Goal: Transaction & Acquisition: Purchase product/service

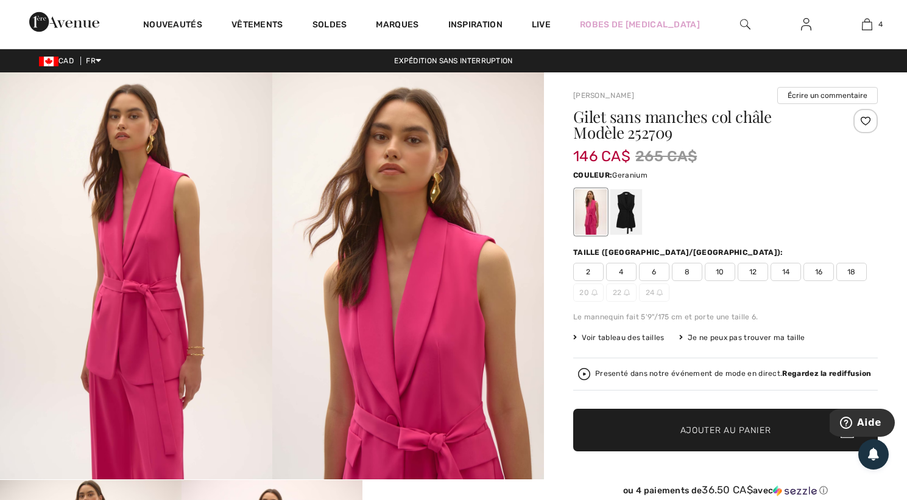
click at [588, 274] on span "2" at bounding box center [588, 272] width 30 height 18
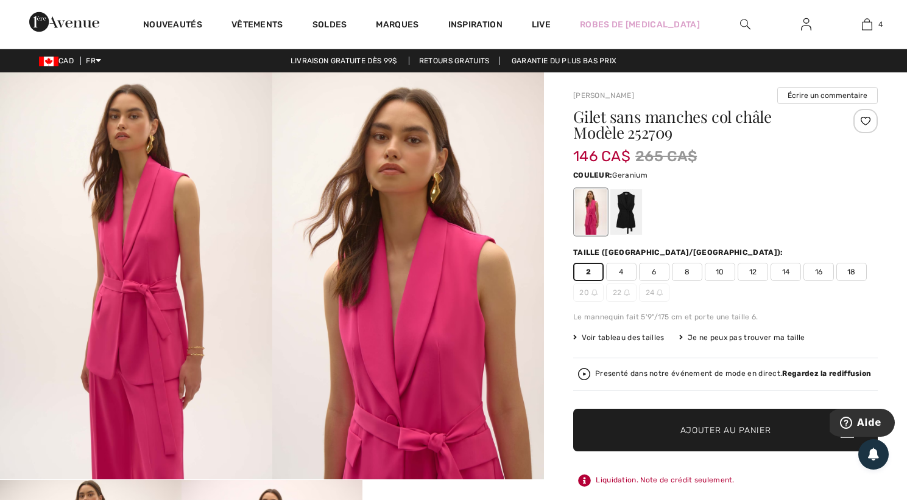
click at [720, 427] on span "Ajouter au panier" at bounding box center [725, 430] width 91 height 13
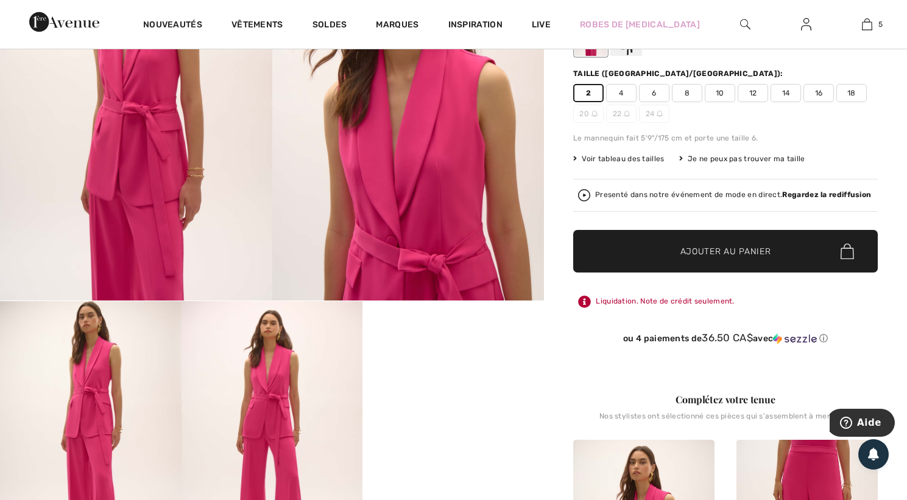
scroll to position [183, 0]
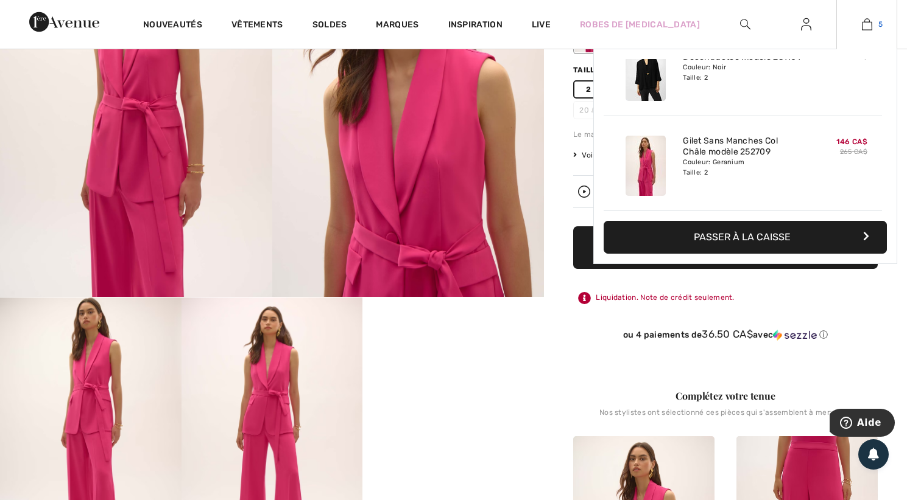
click at [869, 25] on img at bounding box center [867, 24] width 10 height 15
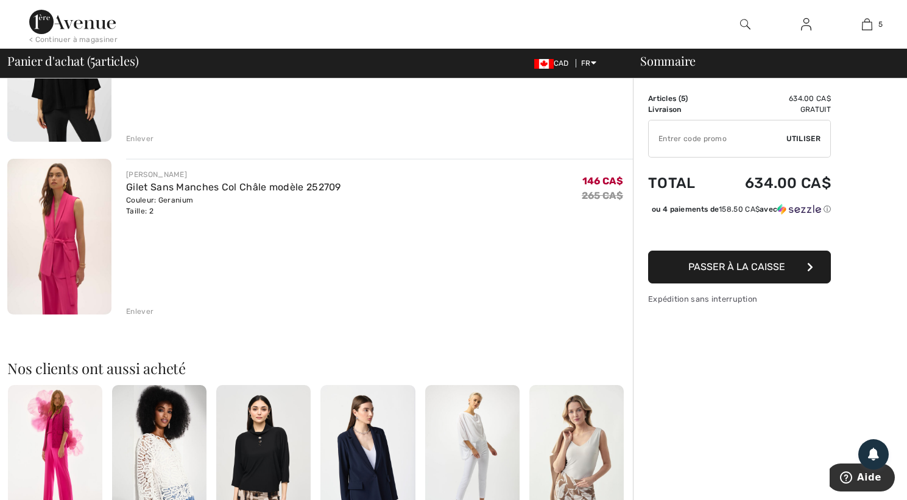
scroll to position [731, 0]
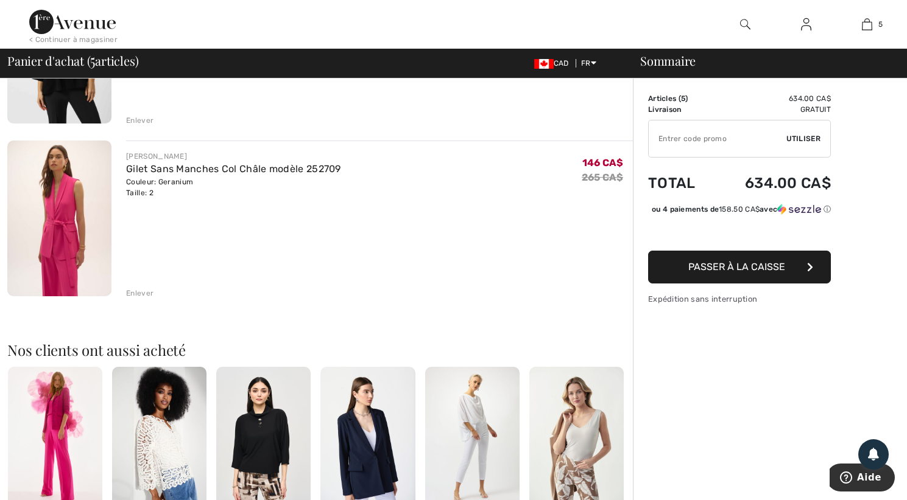
click at [146, 297] on div "Enlever" at bounding box center [139, 293] width 27 height 11
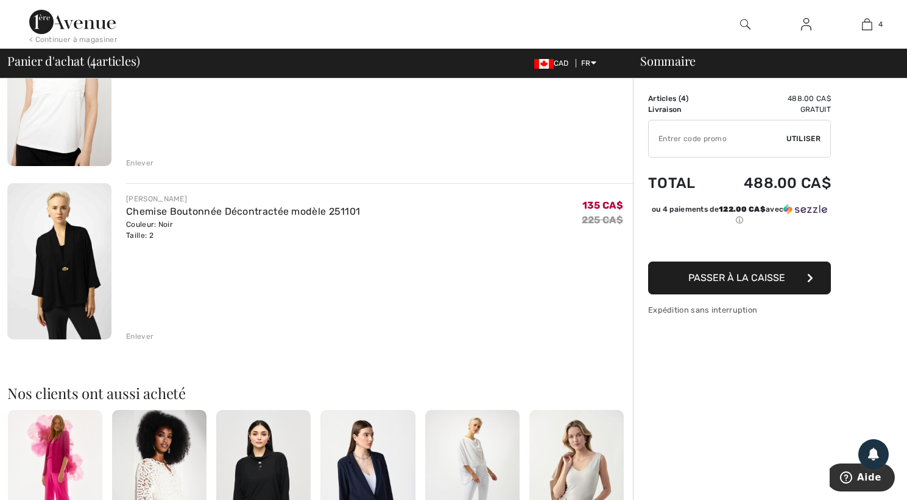
scroll to position [487, 0]
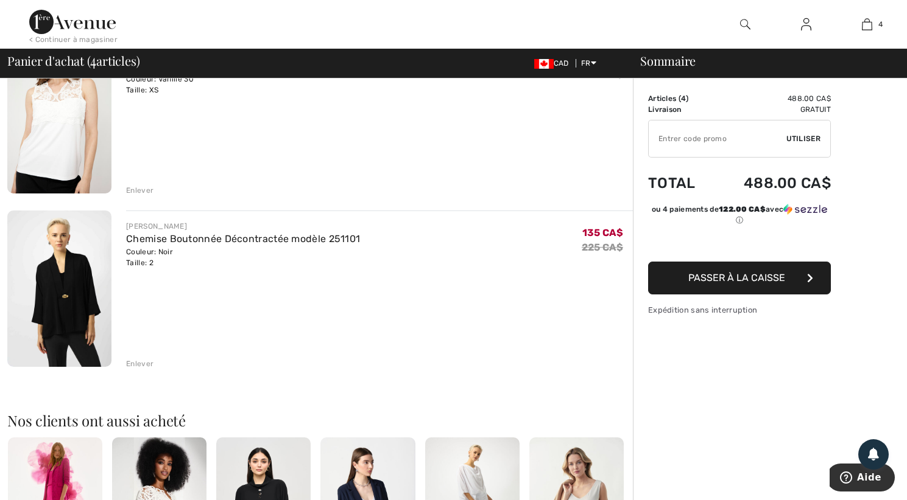
click at [74, 300] on img at bounding box center [59, 289] width 104 height 156
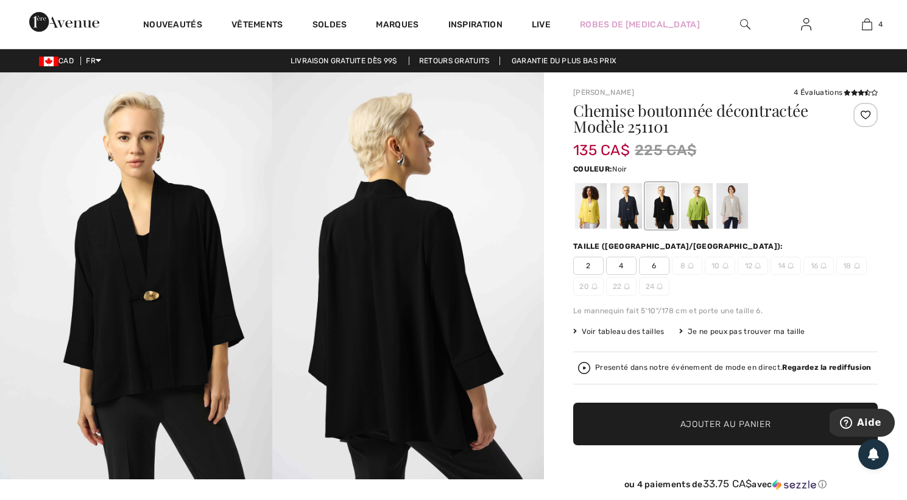
click at [152, 307] on img at bounding box center [136, 275] width 272 height 407
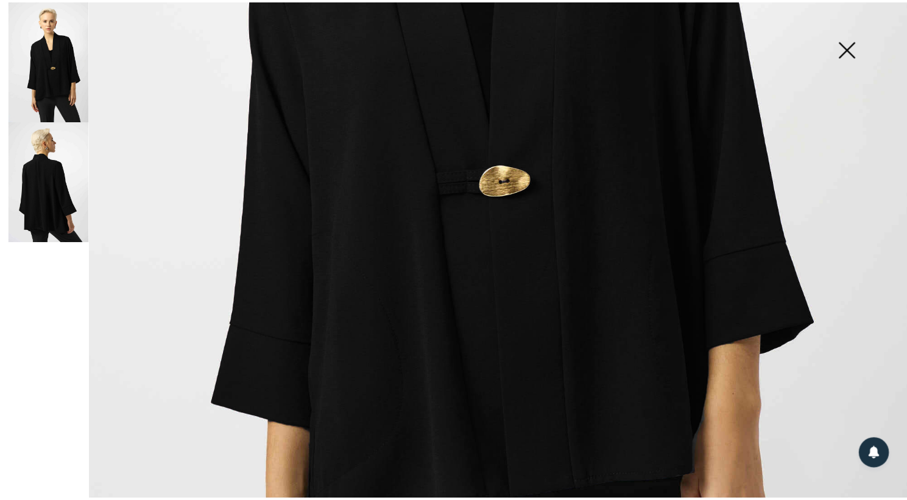
scroll to position [609, 0]
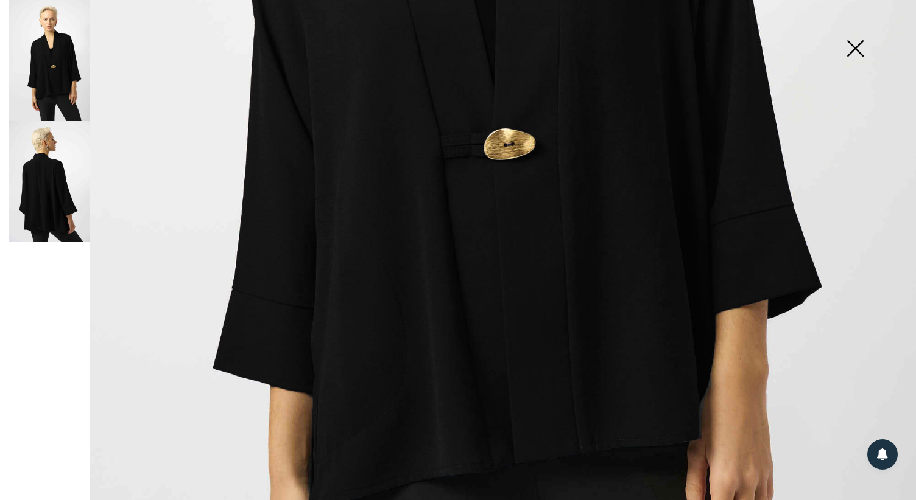
drag, startPoint x: 853, startPoint y: 51, endPoint x: 849, endPoint y: 56, distance: 6.5
click at [854, 51] on img at bounding box center [854, 49] width 61 height 63
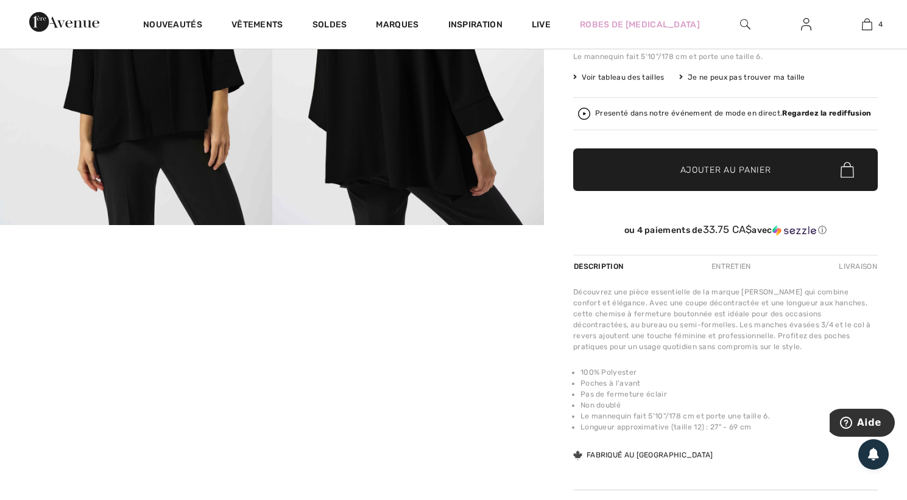
scroll to position [365, 0]
